Goal: Information Seeking & Learning: Learn about a topic

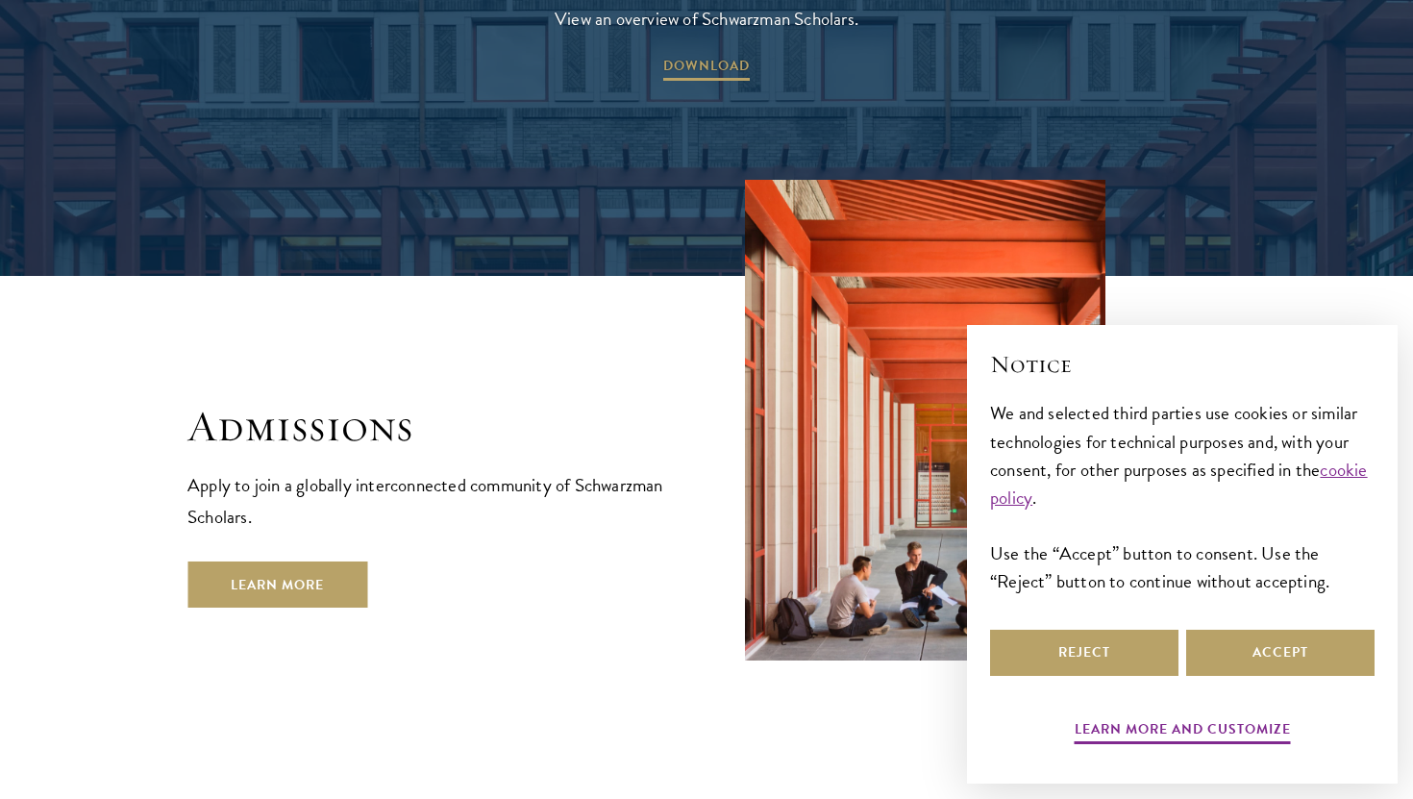
scroll to position [3146, 0]
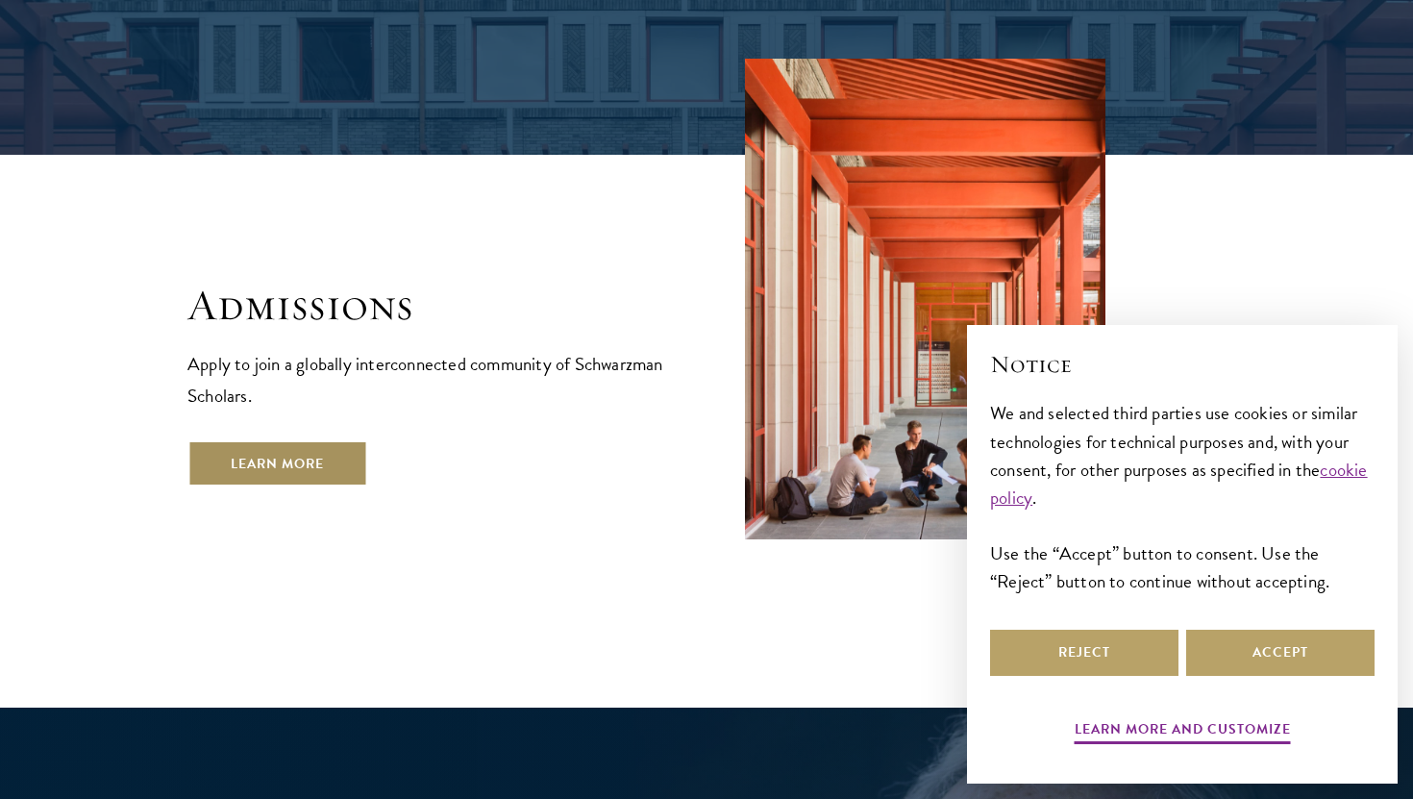
click at [307, 440] on link "Learn More" at bounding box center [277, 463] width 180 height 46
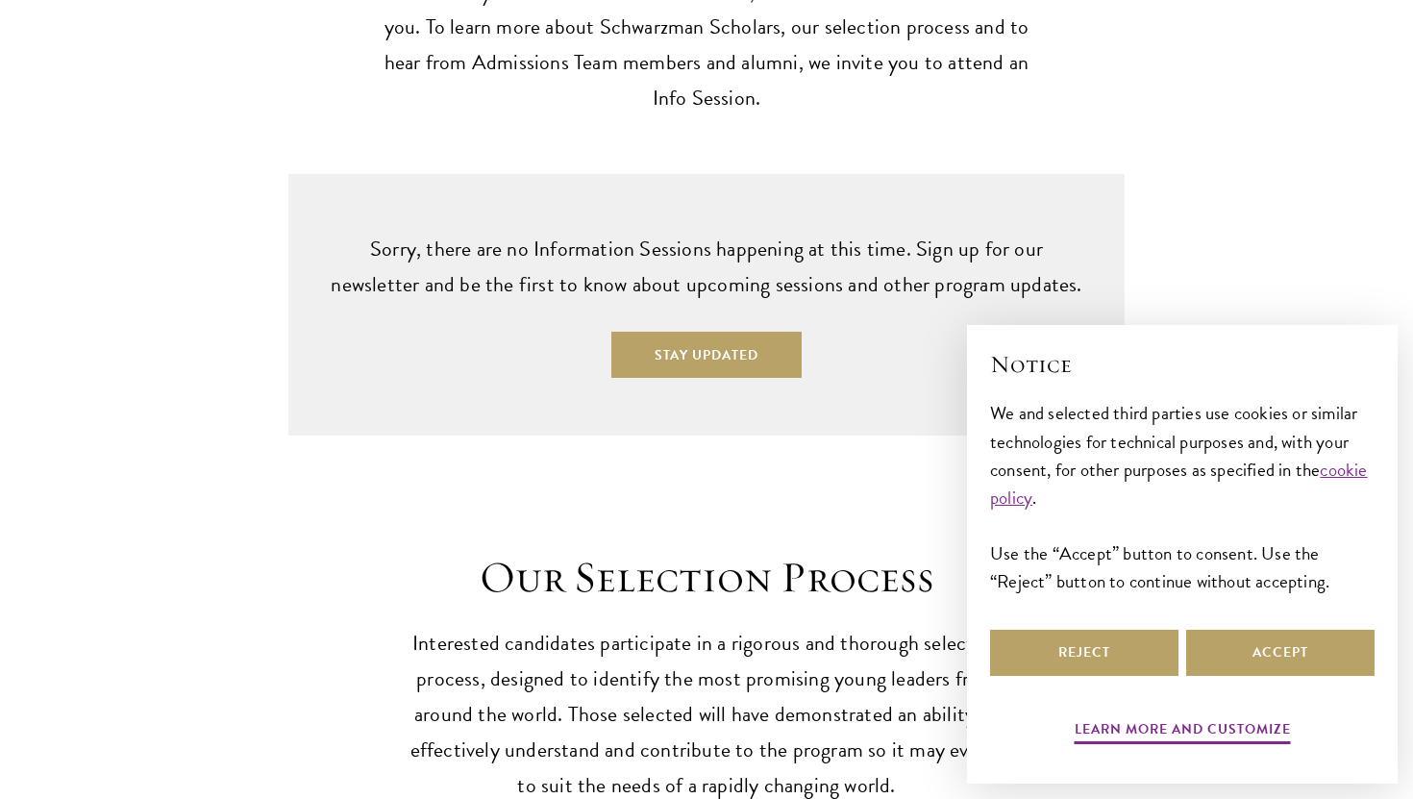
scroll to position [4987, 0]
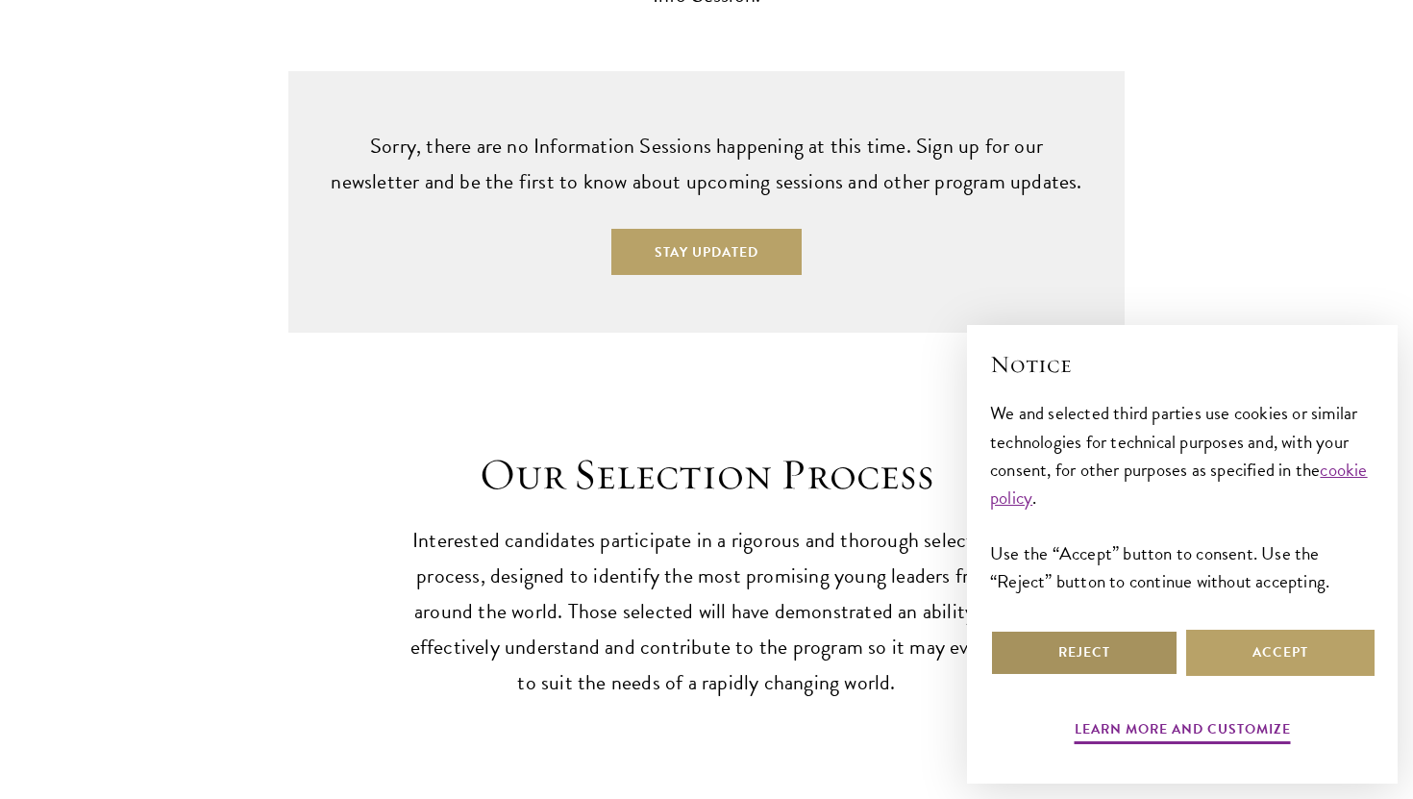
click at [1093, 632] on button "Reject" at bounding box center [1084, 652] width 188 height 46
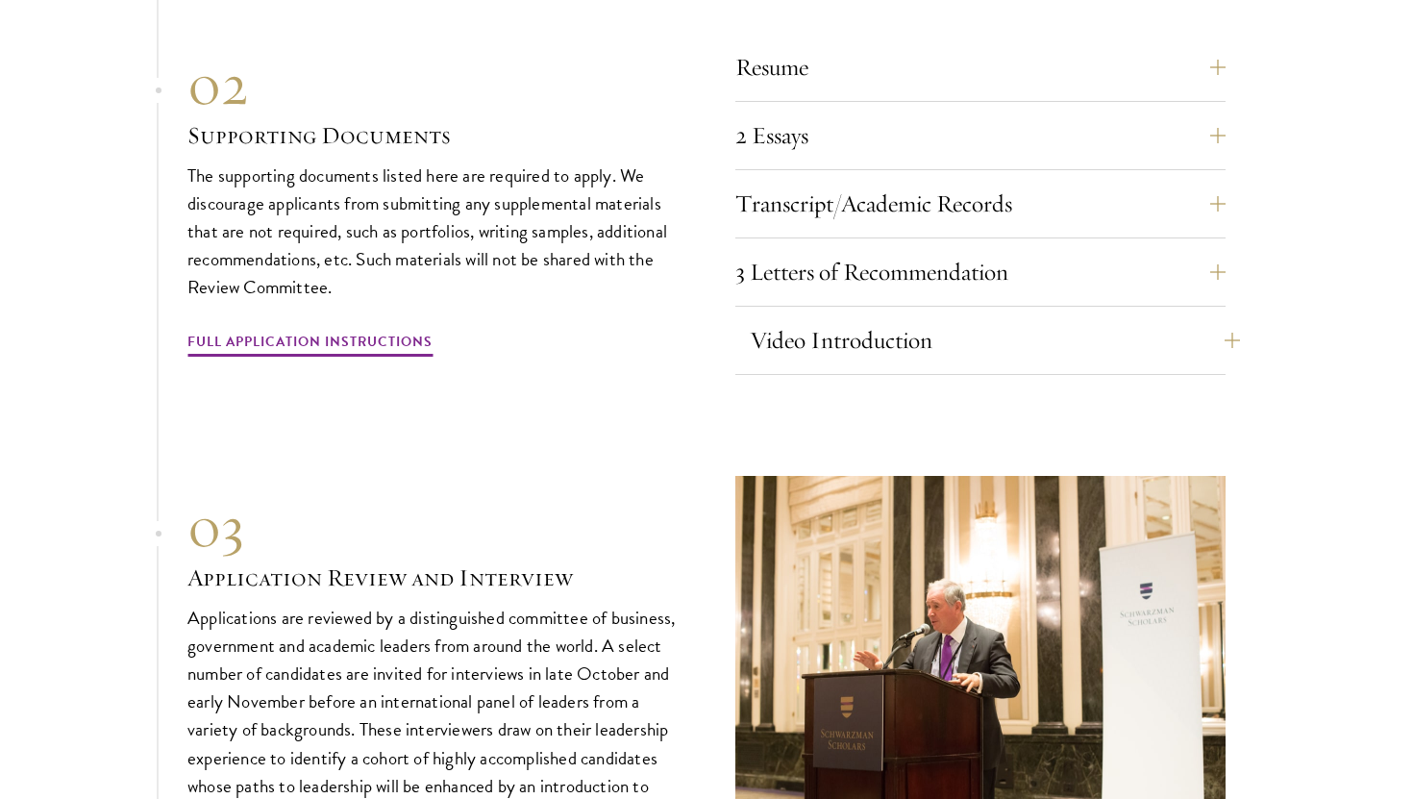
scroll to position [6179, 0]
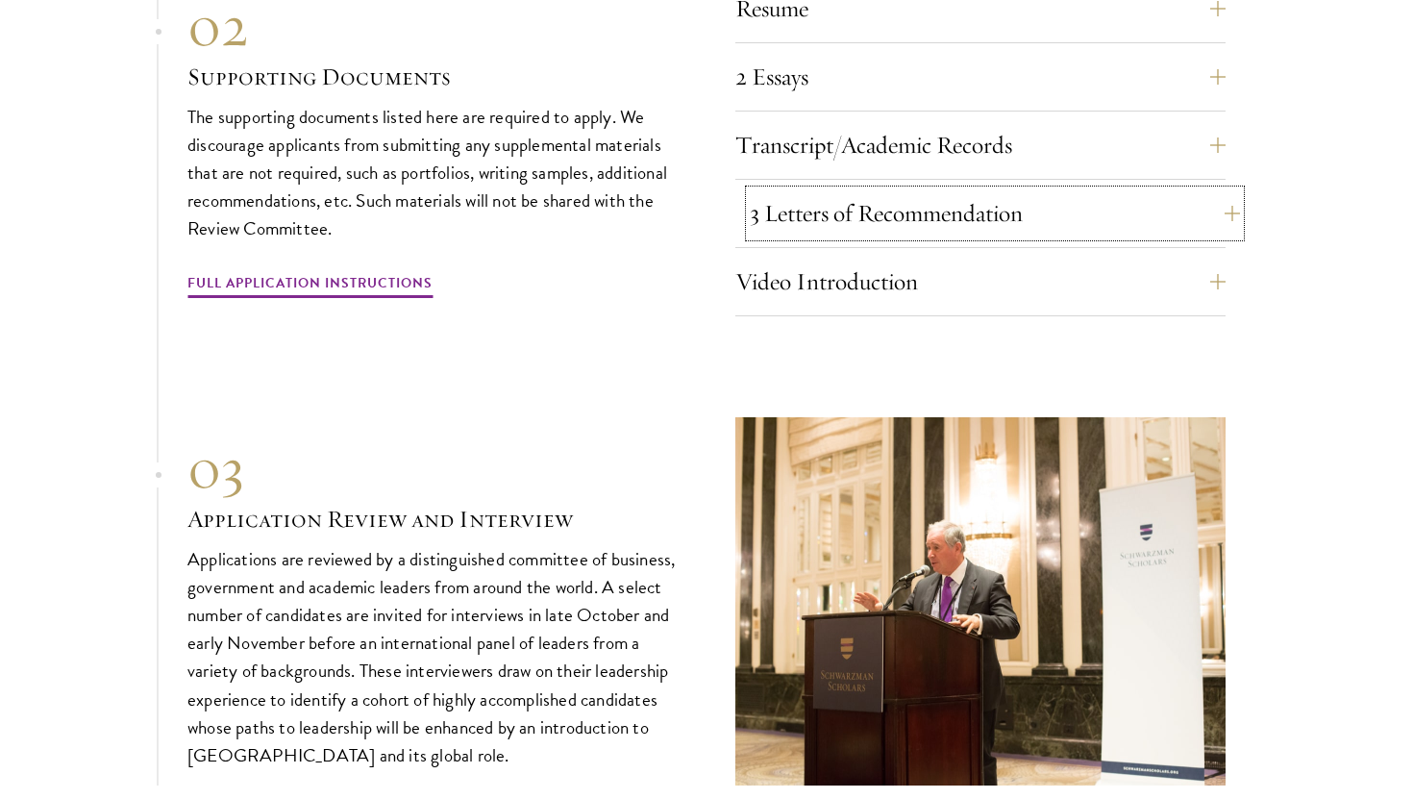
click at [996, 195] on button "3 Letters of Recommendation" at bounding box center [995, 213] width 490 height 46
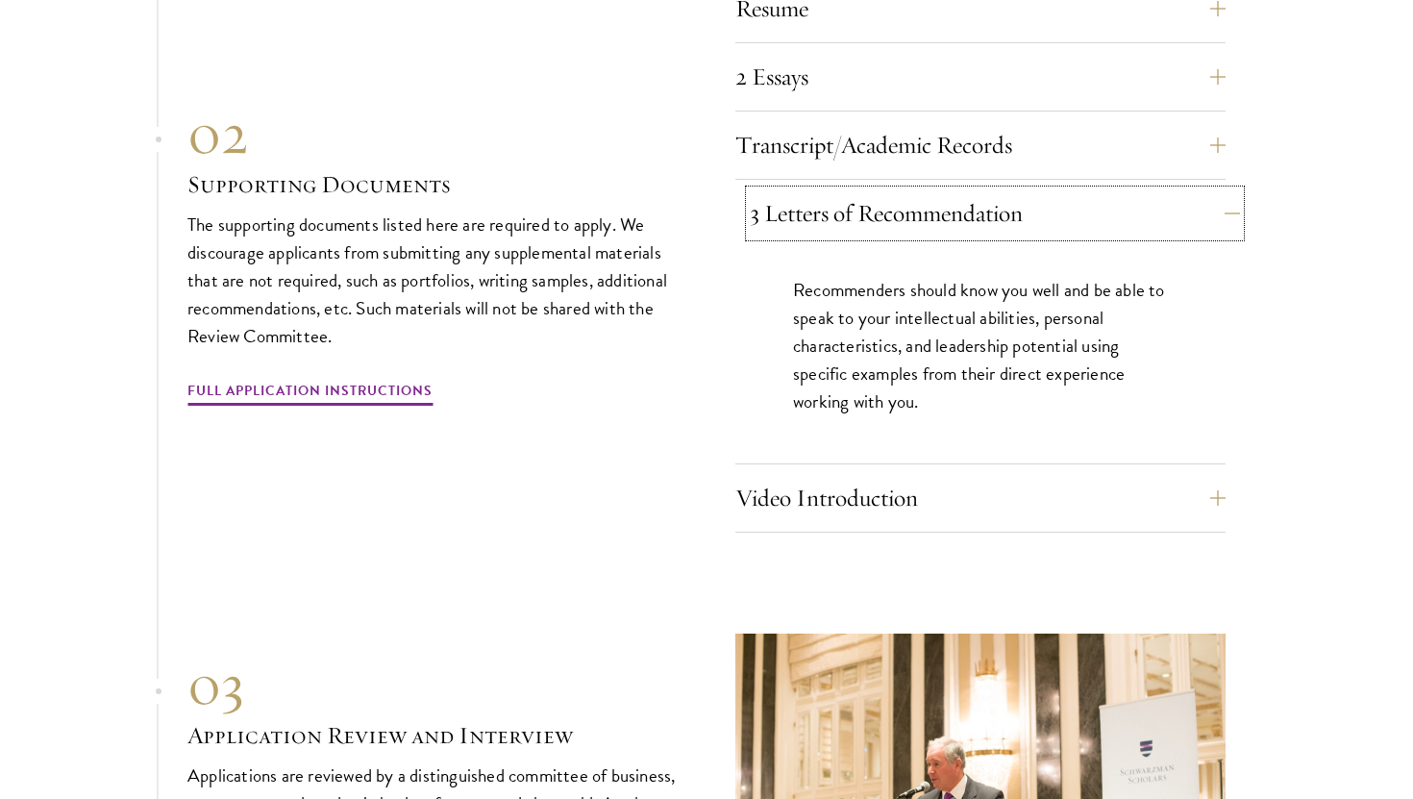
click at [982, 190] on button "3 Letters of Recommendation" at bounding box center [995, 213] width 490 height 46
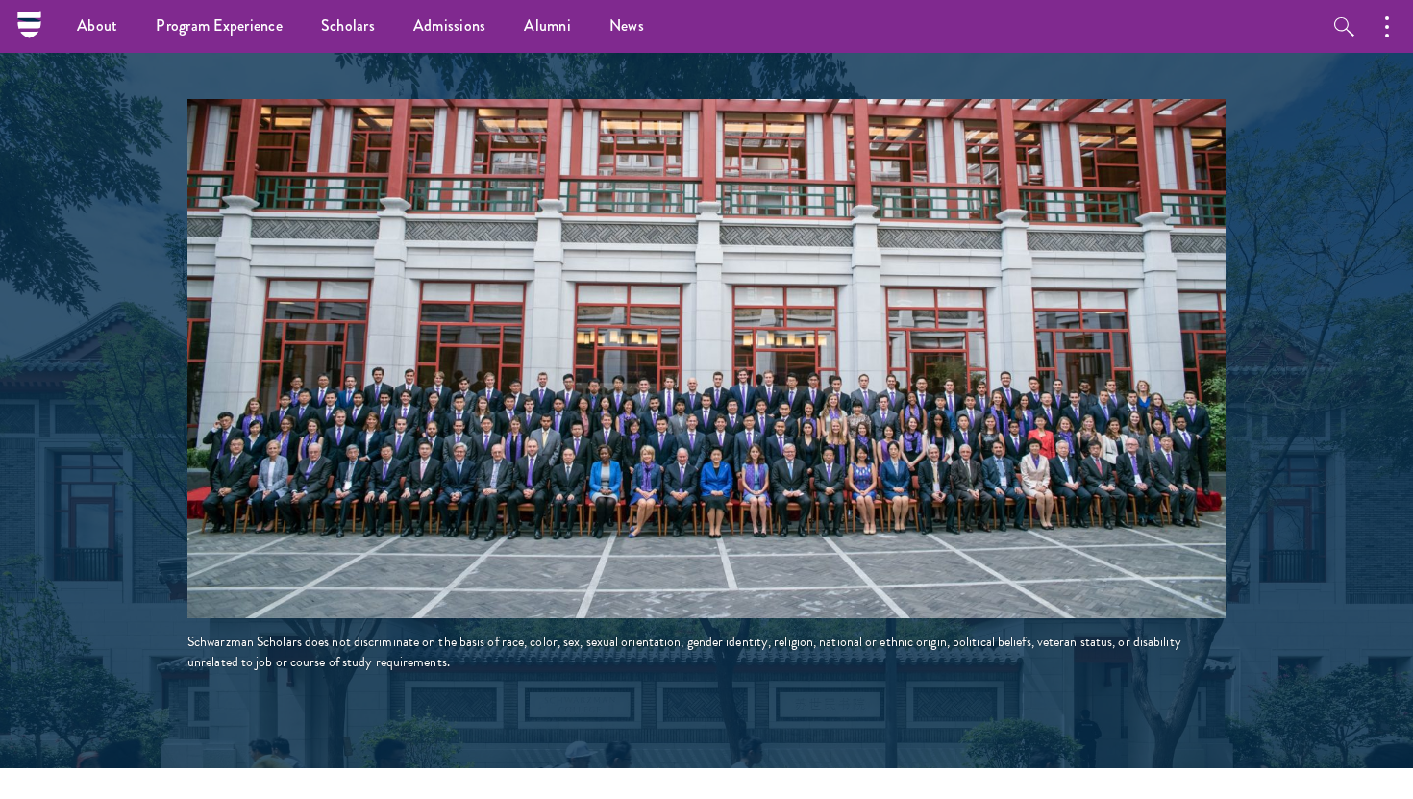
scroll to position [3273, 0]
